Goal: Task Accomplishment & Management: Use online tool/utility

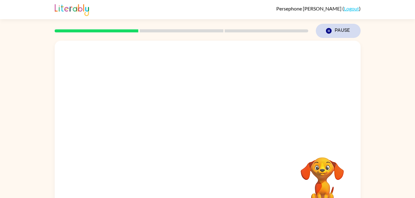
click at [341, 32] on button "Pause Pause" at bounding box center [338, 31] width 45 height 14
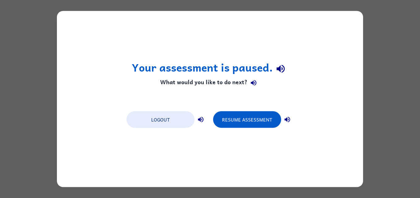
click at [233, 142] on div "Your assessment is paused. What would you like to do next? Logout Resume Assess…" at bounding box center [210, 99] width 306 height 176
click at [259, 125] on button "Resume Assessment" at bounding box center [247, 120] width 68 height 17
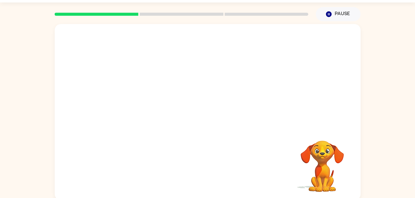
scroll to position [19, 0]
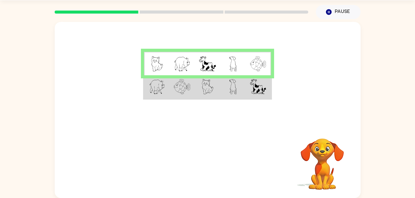
click at [259, 90] on img at bounding box center [258, 86] width 16 height 15
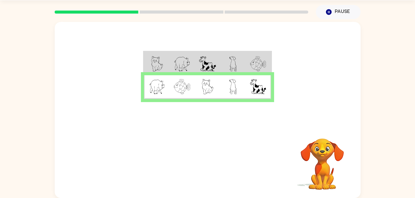
click at [263, 59] on img at bounding box center [258, 63] width 16 height 15
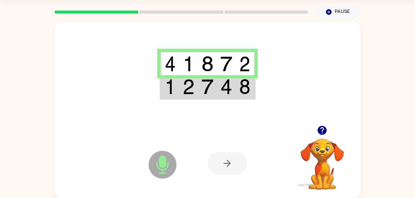
click at [240, 94] on img at bounding box center [244, 86] width 11 height 15
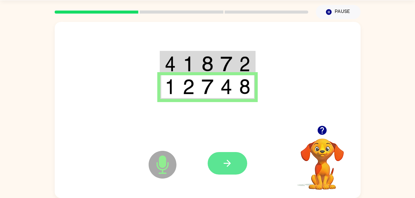
click at [230, 163] on icon "button" at bounding box center [227, 163] width 7 height 7
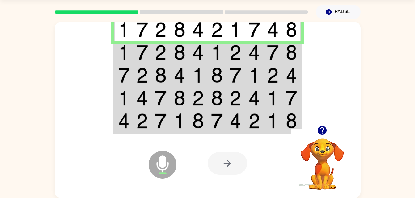
click at [250, 66] on td at bounding box center [254, 75] width 19 height 23
click at [262, 48] on td at bounding box center [254, 52] width 19 height 23
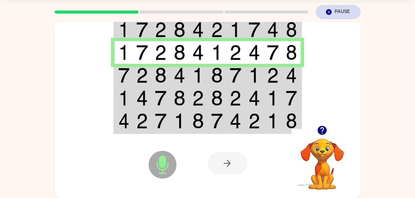
click at [339, 15] on button "Pause Pause" at bounding box center [338, 12] width 45 height 14
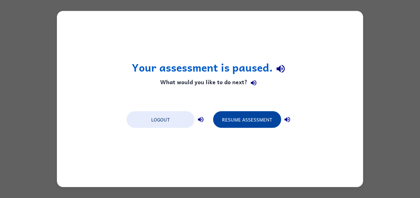
click at [260, 121] on button "Resume Assessment" at bounding box center [247, 120] width 68 height 17
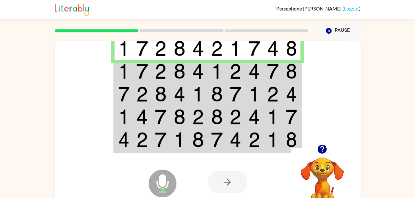
click at [283, 76] on td at bounding box center [291, 71] width 19 height 23
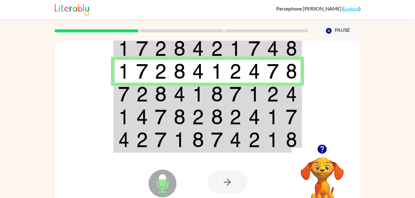
click at [137, 96] on img at bounding box center [142, 94] width 12 height 15
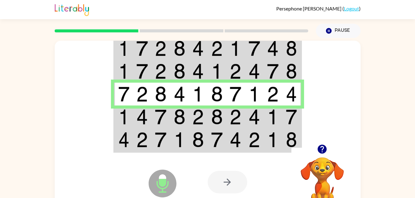
click at [218, 128] on td at bounding box center [217, 117] width 19 height 23
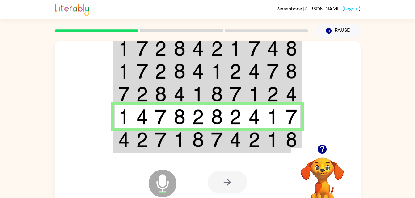
click at [255, 132] on td at bounding box center [254, 141] width 19 height 24
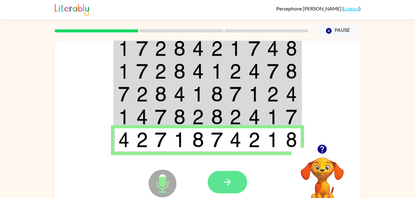
click at [231, 187] on icon "button" at bounding box center [227, 182] width 11 height 11
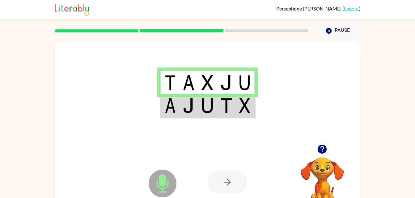
click at [237, 105] on td at bounding box center [245, 106] width 19 height 24
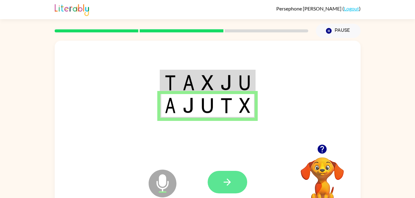
click at [219, 191] on button "button" at bounding box center [228, 182] width 40 height 23
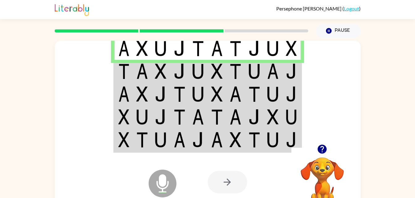
click at [276, 73] on img at bounding box center [273, 71] width 12 height 15
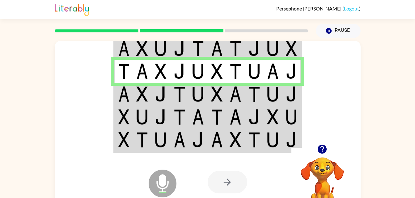
click at [275, 88] on img at bounding box center [273, 94] width 12 height 15
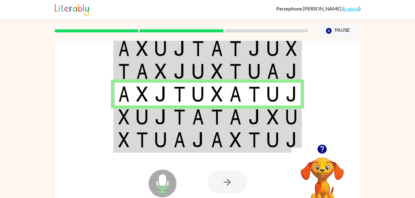
click at [252, 117] on img at bounding box center [254, 116] width 12 height 15
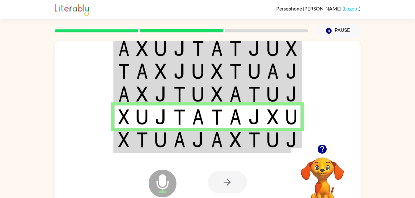
click at [128, 148] on div "Microphone The Microphone is here when it is your turn to talk" at bounding box center [146, 168] width 61 height 41
click at [179, 140] on img at bounding box center [180, 139] width 12 height 15
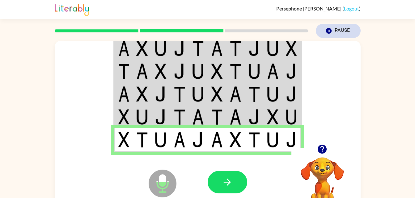
click at [341, 32] on button "Pause Pause" at bounding box center [338, 31] width 45 height 14
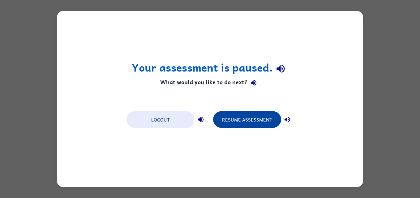
click at [272, 123] on button "Resume Assessment" at bounding box center [247, 120] width 68 height 17
click at [272, 124] on button "Resume Assessment" at bounding box center [247, 120] width 68 height 17
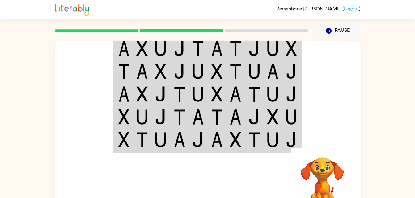
click at [127, 142] on img at bounding box center [123, 139] width 11 height 15
click at [125, 145] on img at bounding box center [123, 139] width 11 height 15
click at [133, 141] on td at bounding box center [142, 141] width 19 height 24
click at [138, 143] on img at bounding box center [142, 139] width 12 height 15
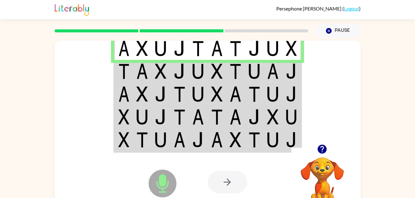
click at [265, 148] on div at bounding box center [253, 183] width 91 height 70
click at [295, 72] on img at bounding box center [291, 71] width 11 height 15
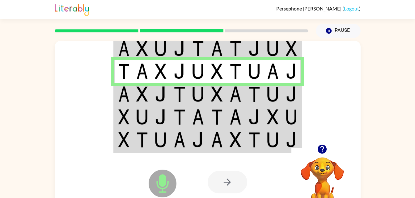
click at [291, 98] on img at bounding box center [291, 94] width 11 height 15
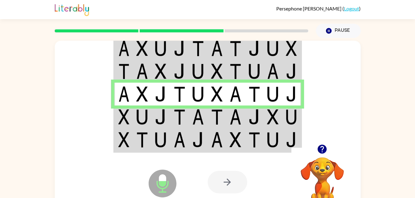
click at [290, 125] on img at bounding box center [291, 116] width 11 height 15
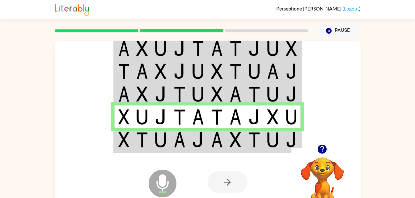
click at [286, 144] on img at bounding box center [291, 139] width 11 height 15
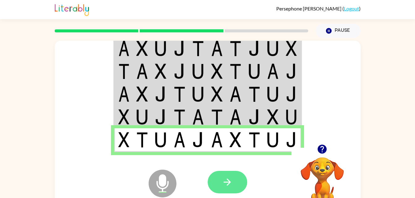
click at [228, 179] on icon "button" at bounding box center [227, 182] width 11 height 11
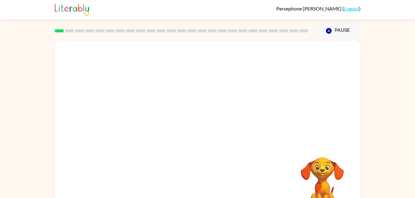
scroll to position [19, 0]
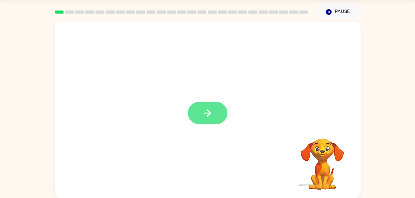
click at [201, 115] on button "button" at bounding box center [208, 113] width 40 height 23
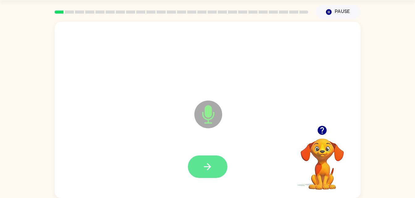
click at [194, 168] on button "button" at bounding box center [208, 167] width 40 height 23
click at [213, 167] on button "button" at bounding box center [208, 167] width 40 height 23
click at [211, 169] on icon "button" at bounding box center [207, 167] width 11 height 11
click at [211, 174] on button "button" at bounding box center [208, 167] width 40 height 23
click at [204, 177] on button "button" at bounding box center [208, 167] width 40 height 23
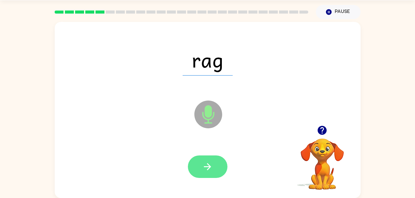
click at [213, 168] on icon "button" at bounding box center [207, 167] width 11 height 11
click at [218, 162] on button "button" at bounding box center [208, 167] width 40 height 23
click at [203, 165] on icon "button" at bounding box center [207, 167] width 11 height 11
click at [208, 171] on icon "button" at bounding box center [207, 167] width 11 height 11
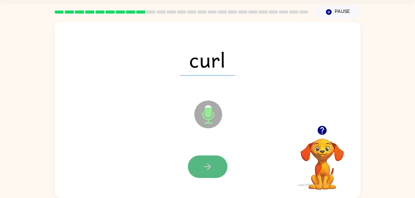
click at [216, 172] on button "button" at bounding box center [208, 167] width 40 height 23
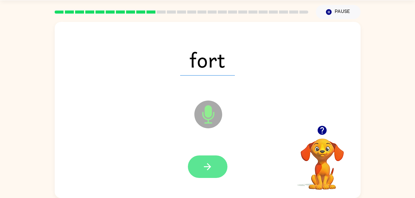
click at [214, 172] on button "button" at bounding box center [208, 167] width 40 height 23
click at [216, 166] on button "button" at bounding box center [208, 167] width 40 height 23
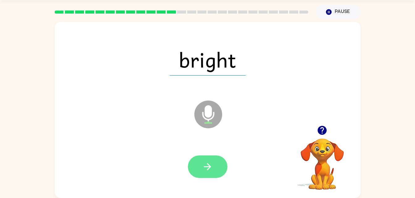
click at [213, 178] on button "button" at bounding box center [208, 167] width 40 height 23
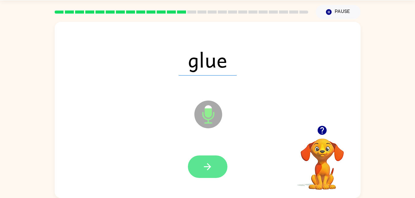
click at [208, 161] on button "button" at bounding box center [208, 167] width 40 height 23
click at [221, 159] on button "button" at bounding box center [208, 167] width 40 height 23
click at [211, 172] on icon "button" at bounding box center [207, 167] width 11 height 11
click at [216, 170] on button "button" at bounding box center [208, 167] width 40 height 23
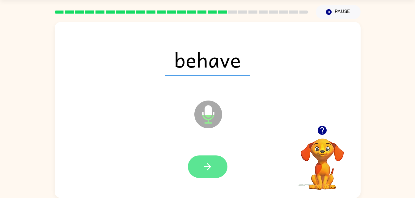
click at [213, 160] on button "button" at bounding box center [208, 167] width 40 height 23
click at [216, 175] on button "button" at bounding box center [208, 167] width 40 height 23
click at [208, 171] on icon "button" at bounding box center [207, 167] width 11 height 11
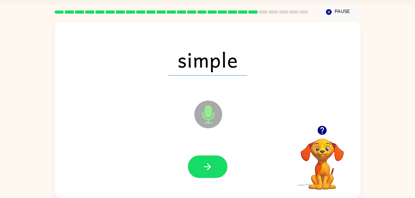
click at [224, 177] on div at bounding box center [208, 167] width 40 height 23
click at [216, 161] on button "button" at bounding box center [208, 167] width 40 height 23
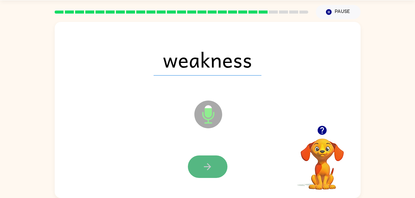
click at [209, 177] on button "button" at bounding box center [208, 167] width 40 height 23
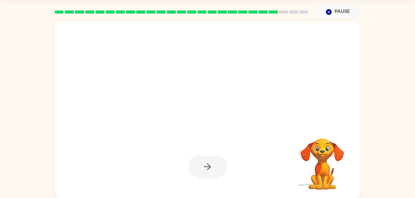
click at [209, 170] on div at bounding box center [208, 167] width 40 height 23
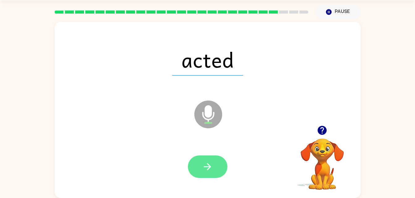
click at [203, 171] on icon "button" at bounding box center [207, 167] width 11 height 11
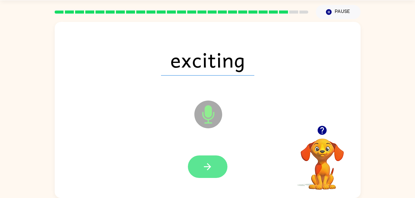
click at [204, 169] on icon "button" at bounding box center [207, 167] width 11 height 11
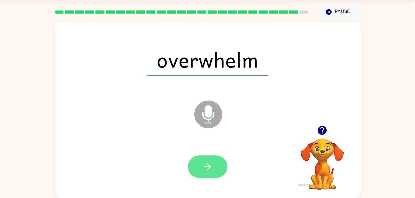
click at [219, 167] on button "button" at bounding box center [208, 167] width 40 height 23
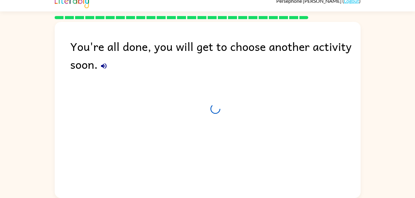
scroll to position [8, 0]
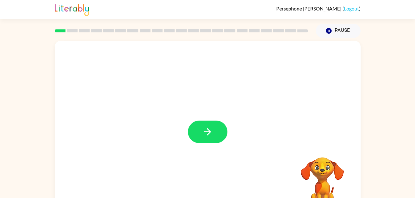
click at [206, 167] on div at bounding box center [208, 129] width 306 height 176
click at [214, 166] on div at bounding box center [208, 129] width 306 height 176
click at [210, 161] on div at bounding box center [208, 129] width 306 height 176
click at [212, 153] on div at bounding box center [208, 129] width 306 height 176
click at [220, 138] on button "button" at bounding box center [208, 132] width 40 height 23
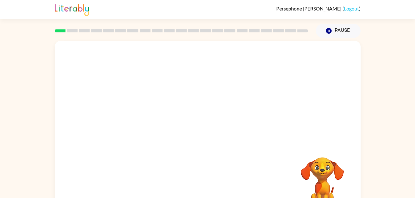
click at [210, 138] on div at bounding box center [208, 129] width 306 height 176
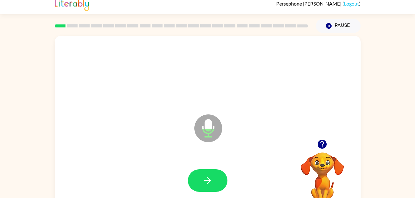
scroll to position [11, 0]
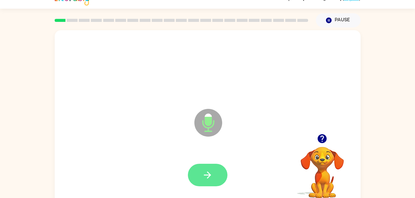
click at [205, 181] on button "button" at bounding box center [208, 175] width 40 height 23
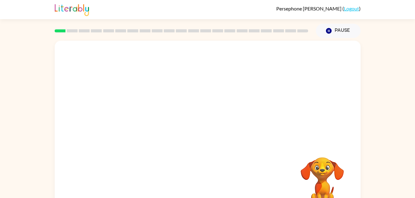
scroll to position [19, 0]
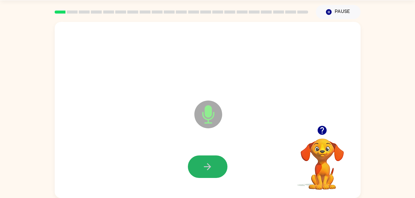
click at [214, 171] on button "button" at bounding box center [208, 167] width 40 height 23
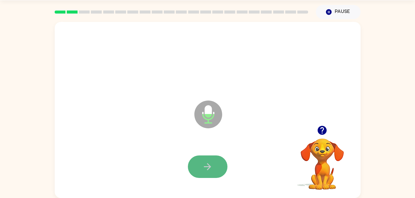
click at [214, 171] on button "button" at bounding box center [208, 167] width 40 height 23
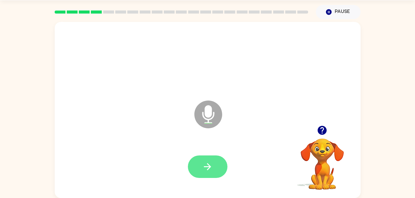
drag, startPoint x: 214, startPoint y: 171, endPoint x: 195, endPoint y: 161, distance: 21.0
click at [195, 161] on button "button" at bounding box center [208, 167] width 40 height 23
click at [208, 165] on icon "button" at bounding box center [207, 167] width 11 height 11
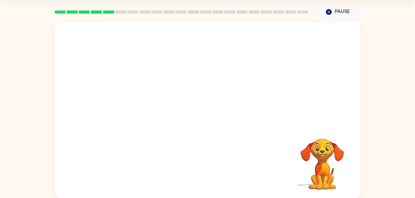
click at [210, 164] on div "Your browser must support playing .mp4 files to use Literably. Please try using…" at bounding box center [208, 110] width 306 height 176
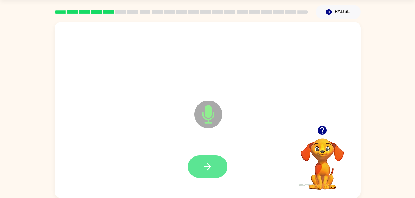
click at [214, 178] on button "button" at bounding box center [208, 167] width 40 height 23
click at [211, 171] on icon "button" at bounding box center [207, 167] width 11 height 11
click at [209, 170] on icon "button" at bounding box center [207, 167] width 11 height 11
click at [206, 178] on button "button" at bounding box center [208, 167] width 40 height 23
click at [213, 171] on icon "button" at bounding box center [207, 167] width 11 height 11
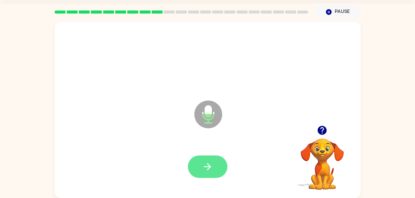
click at [215, 173] on button "button" at bounding box center [208, 167] width 40 height 23
click at [203, 165] on icon "button" at bounding box center [207, 167] width 11 height 11
click at [223, 171] on button "button" at bounding box center [208, 167] width 40 height 23
click at [210, 164] on icon "button" at bounding box center [207, 167] width 11 height 11
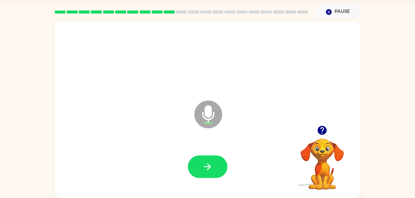
click at [210, 164] on icon "button" at bounding box center [207, 167] width 11 height 11
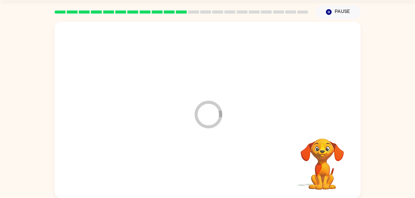
click at [210, 164] on div at bounding box center [208, 167] width 294 height 51
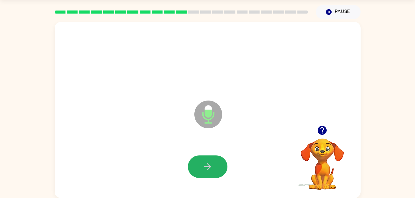
click at [210, 164] on icon "button" at bounding box center [207, 167] width 11 height 11
click at [326, 150] on video "Your browser must support playing .mp4 files to use Literably. Please try using…" at bounding box center [322, 160] width 62 height 62
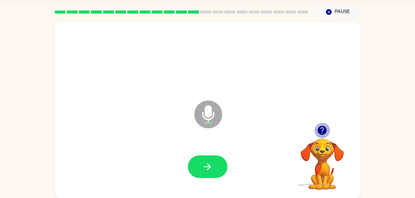
click at [322, 129] on icon "button" at bounding box center [322, 130] width 9 height 9
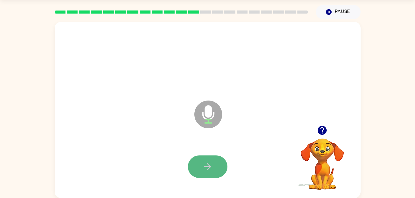
click at [210, 164] on icon "button" at bounding box center [207, 167] width 11 height 11
click at [219, 172] on button "button" at bounding box center [208, 167] width 40 height 23
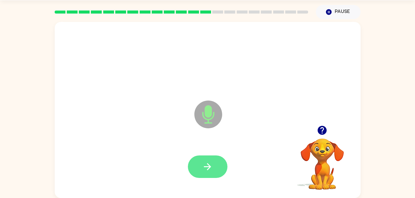
click at [197, 167] on button "button" at bounding box center [208, 167] width 40 height 23
click at [210, 164] on icon "button" at bounding box center [207, 167] width 11 height 11
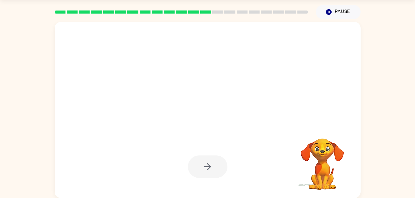
click at [210, 164] on div at bounding box center [208, 167] width 40 height 23
click at [305, 101] on div at bounding box center [193, 99] width 264 height 22
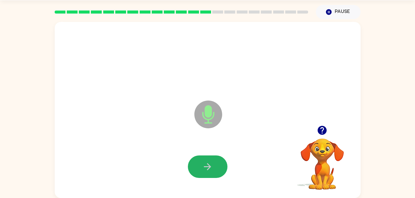
click at [210, 164] on icon "button" at bounding box center [207, 167] width 11 height 11
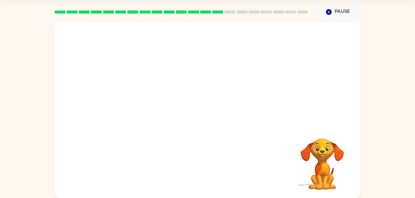
click at [263, 88] on div at bounding box center [193, 99] width 264 height 22
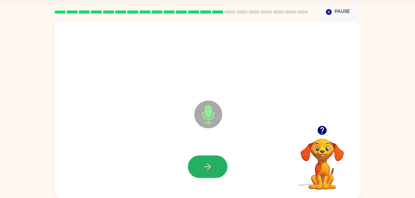
click at [209, 164] on icon "button" at bounding box center [207, 167] width 11 height 11
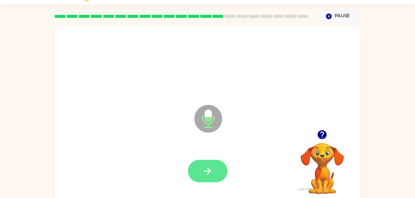
scroll to position [14, 0]
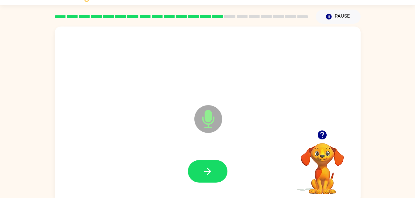
click at [274, 113] on icon "Microphone The Microphone is here when it is your turn to talk" at bounding box center [239, 127] width 93 height 46
click at [206, 165] on button "button" at bounding box center [208, 171] width 40 height 23
click at [205, 166] on button "button" at bounding box center [208, 171] width 40 height 23
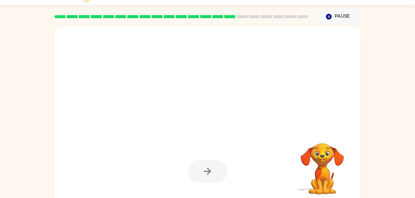
click at [286, 110] on div at bounding box center [193, 104] width 264 height 22
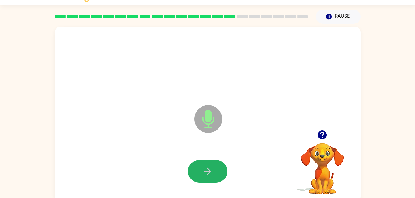
click at [205, 166] on button "button" at bounding box center [208, 171] width 40 height 23
click at [239, 188] on div at bounding box center [208, 171] width 294 height 51
click at [208, 169] on icon "button" at bounding box center [207, 171] width 7 height 7
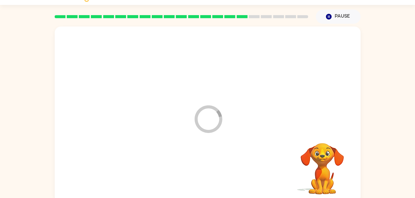
click at [298, 90] on div "Loader Your response is being sent to our graders" at bounding box center [208, 115] width 306 height 176
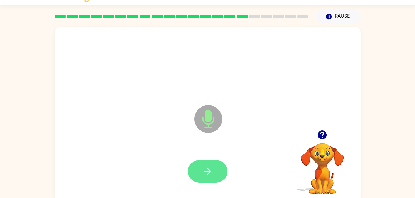
scroll to position [14, 0]
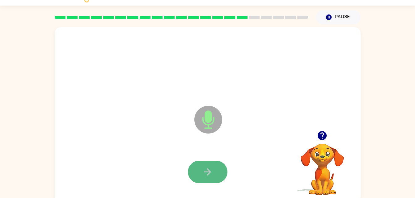
click at [201, 164] on button "button" at bounding box center [208, 172] width 40 height 23
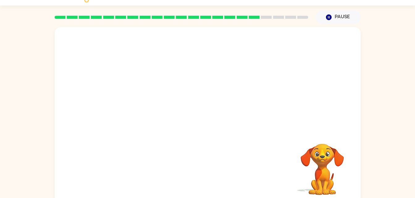
click at [323, 180] on video "Your browser must support playing .mp4 files to use Literably. Please try using…" at bounding box center [322, 165] width 62 height 62
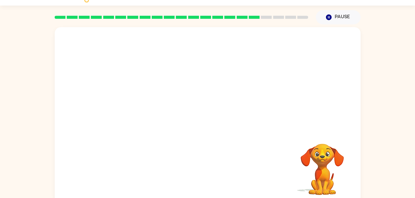
click at [323, 180] on video "Your browser must support playing .mp4 files to use Literably. Please try using…" at bounding box center [322, 165] width 62 height 62
drag, startPoint x: 323, startPoint y: 176, endPoint x: 322, endPoint y: 154, distance: 22.9
click at [322, 154] on video "Your browser must support playing .mp4 files to use Literably. Please try using…" at bounding box center [322, 165] width 62 height 62
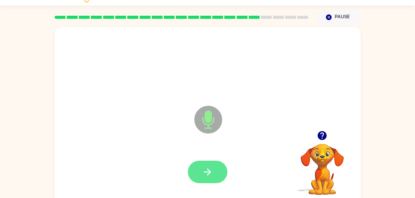
click at [218, 175] on button "button" at bounding box center [208, 172] width 40 height 23
click at [219, 175] on button "button" at bounding box center [208, 172] width 40 height 23
click at [341, 117] on div "Microphone The Microphone is here when it is your turn to talk" at bounding box center [208, 115] width 306 height 176
click at [214, 168] on button "button" at bounding box center [208, 172] width 40 height 23
click at [204, 179] on button "button" at bounding box center [208, 172] width 40 height 23
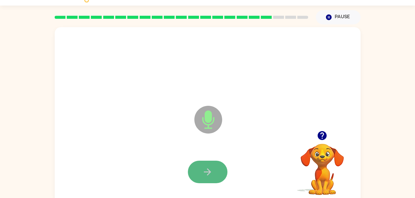
click at [216, 177] on button "button" at bounding box center [208, 172] width 40 height 23
click at [209, 170] on icon "button" at bounding box center [207, 172] width 7 height 7
click at [212, 171] on icon "button" at bounding box center [207, 172] width 11 height 11
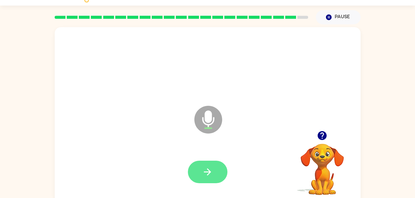
scroll to position [13, 0]
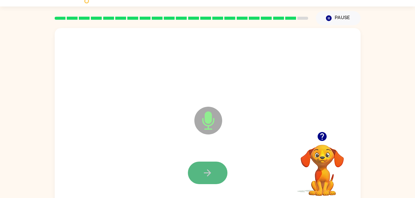
drag, startPoint x: 210, startPoint y: 172, endPoint x: 202, endPoint y: 171, distance: 8.4
click at [202, 171] on button "button" at bounding box center [208, 173] width 40 height 23
click at [206, 174] on icon "button" at bounding box center [207, 173] width 11 height 11
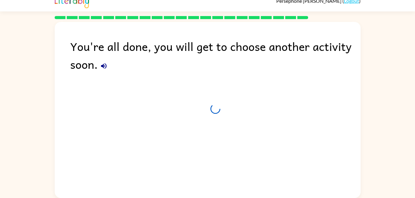
scroll to position [8, 0]
